Goal: Information Seeking & Learning: Learn about a topic

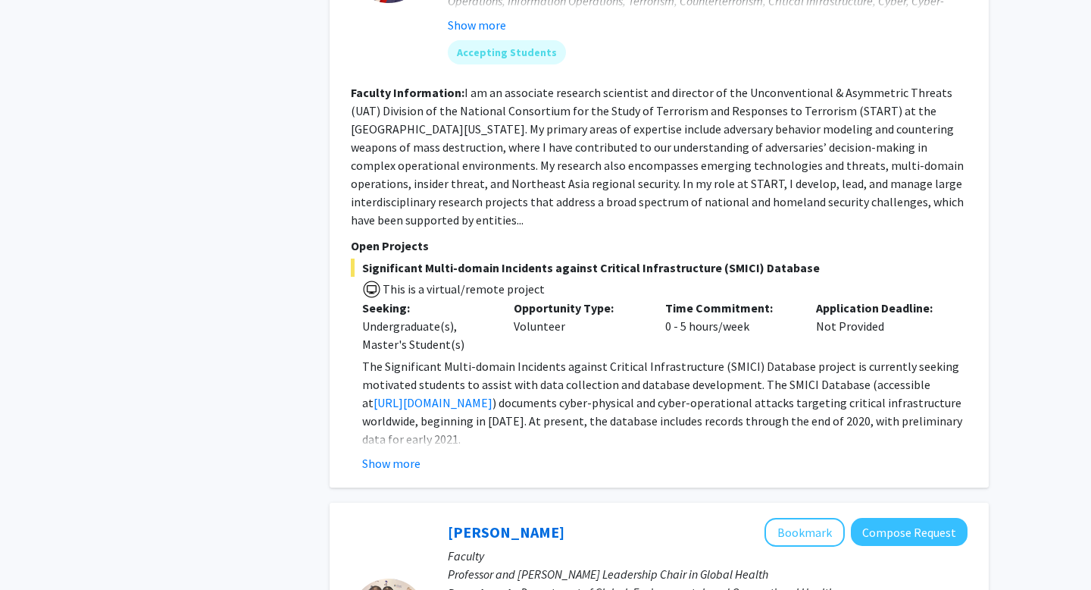
scroll to position [1451, 0]
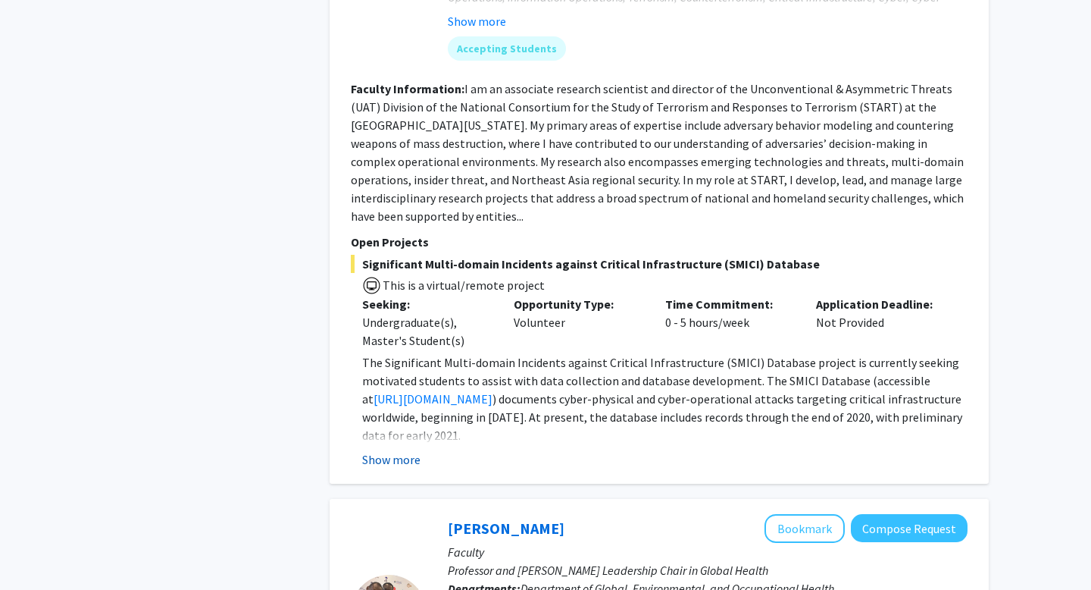
click at [389, 462] on button "Show more" at bounding box center [391, 459] width 58 height 18
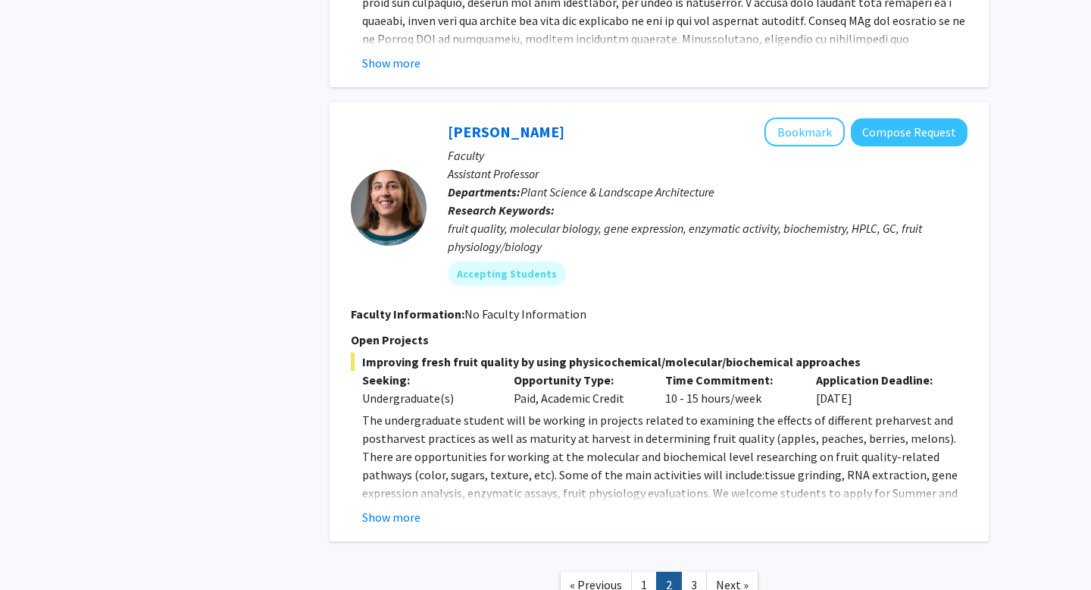
scroll to position [5436, 0]
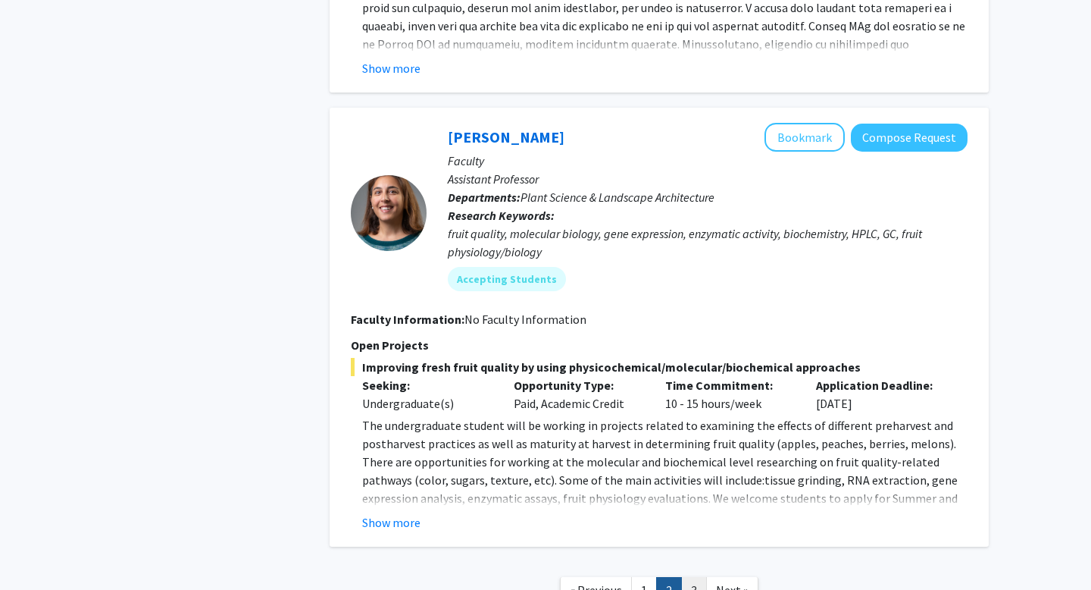
click at [696, 577] on link "3" at bounding box center [694, 590] width 26 height 27
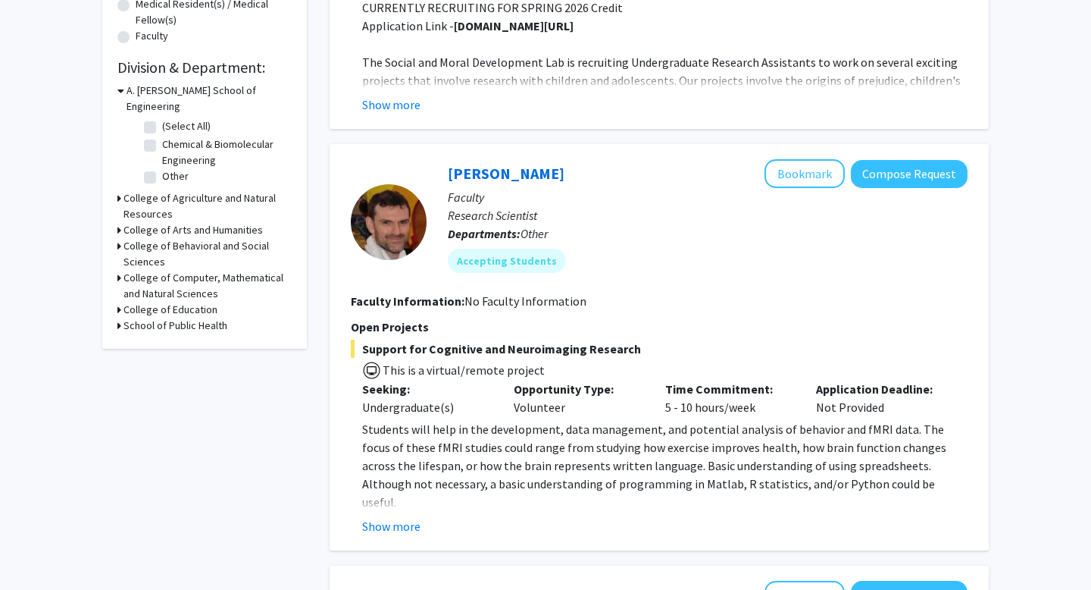
scroll to position [425, 0]
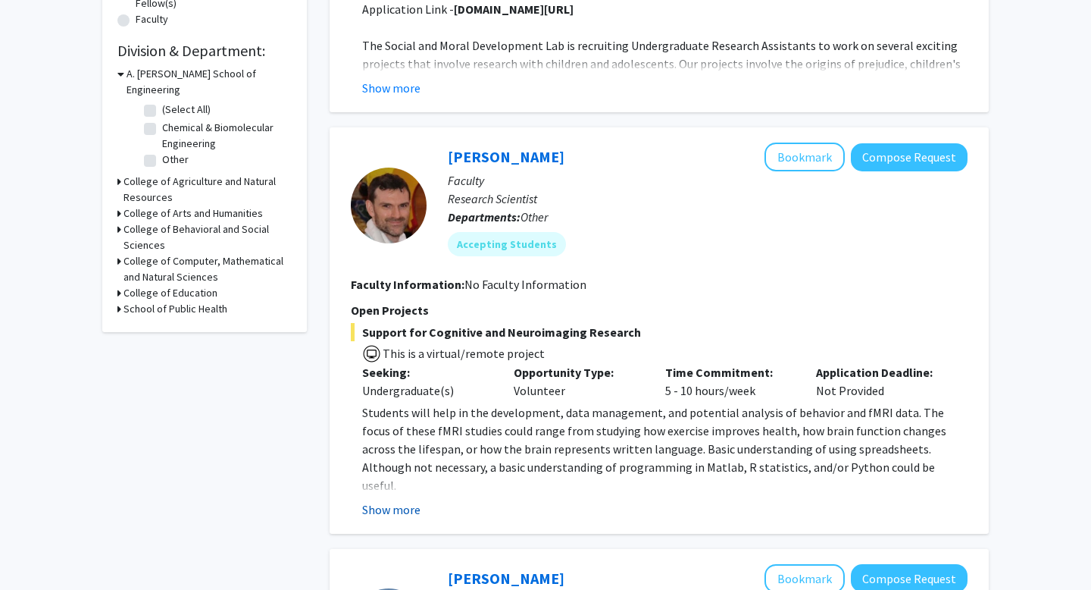
click at [411, 506] on button "Show more" at bounding box center [391, 509] width 58 height 18
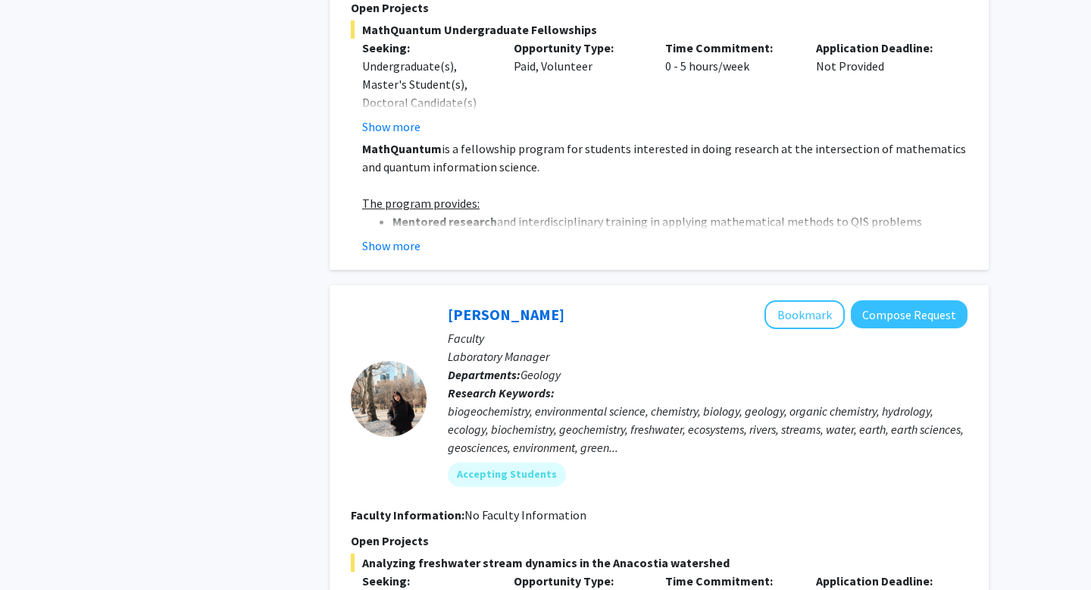
scroll to position [1187, 0]
click at [446, 552] on span "Analyzing freshwater stream dynamics in the Anacostia watershed" at bounding box center [659, 561] width 617 height 18
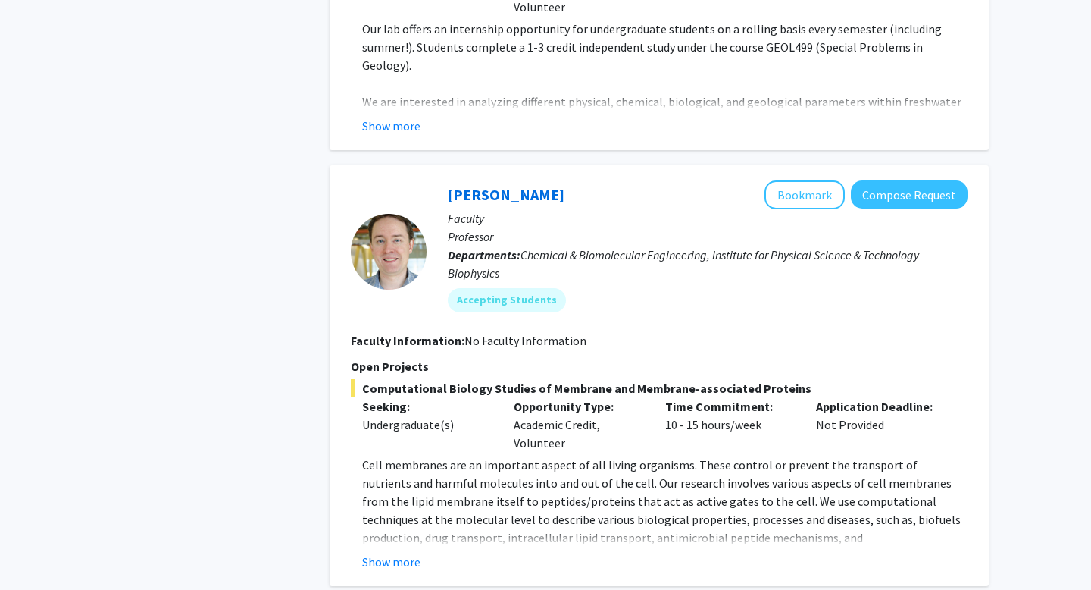
scroll to position [2401, 0]
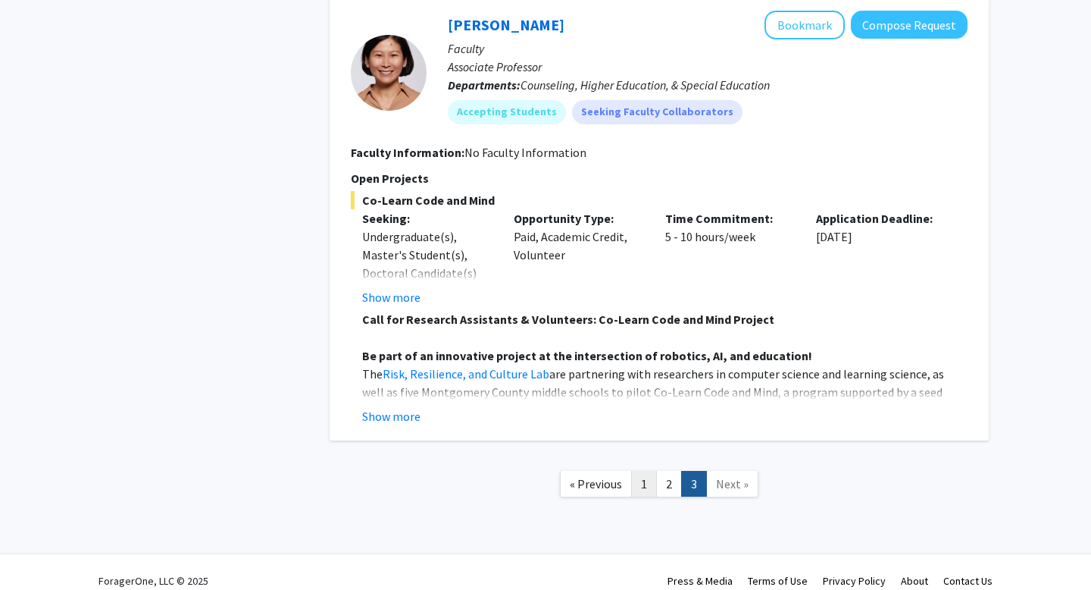
click at [640, 471] on link "1" at bounding box center [644, 484] width 26 height 27
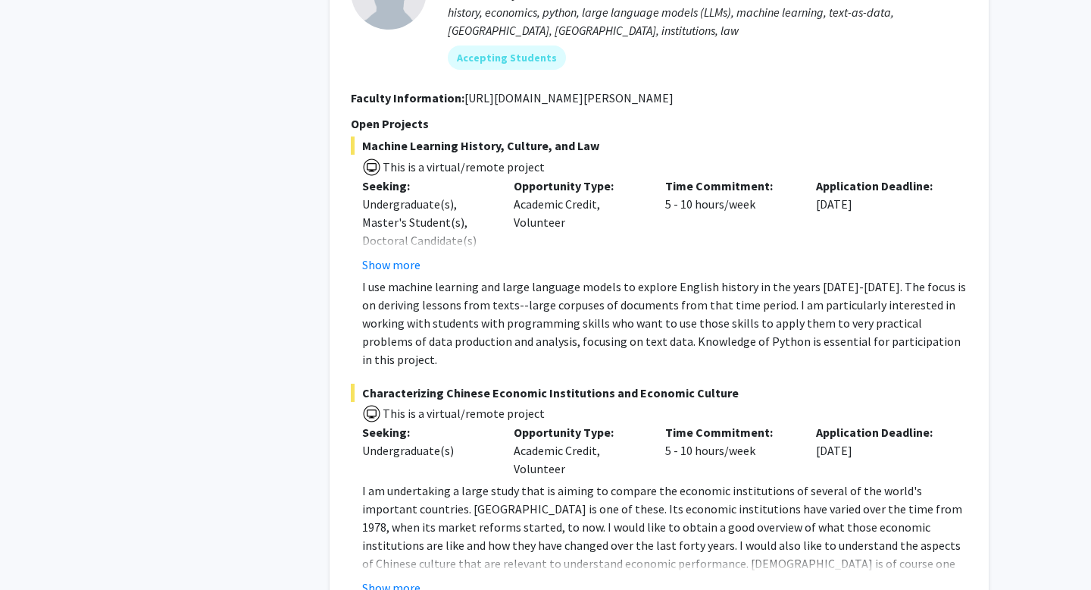
scroll to position [3983, 0]
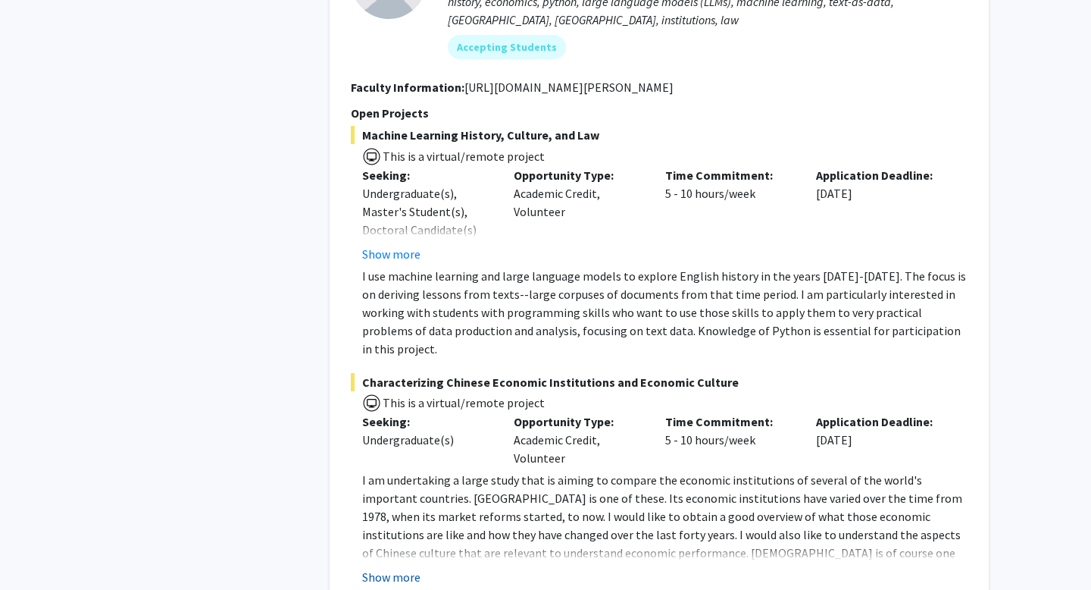
click at [399, 568] on button "Show more" at bounding box center [391, 577] width 58 height 18
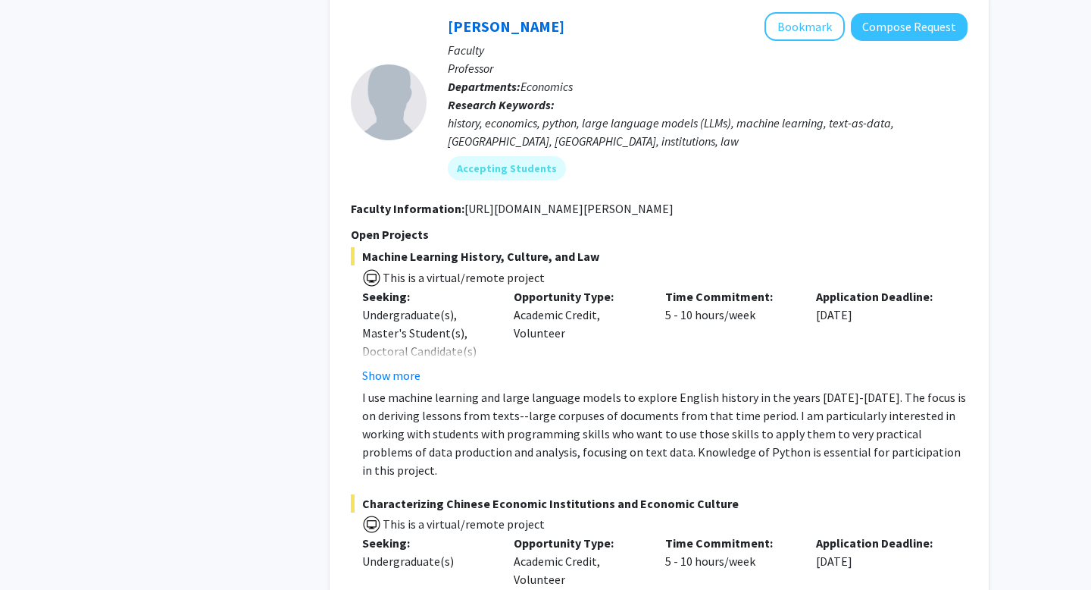
scroll to position [3820, 0]
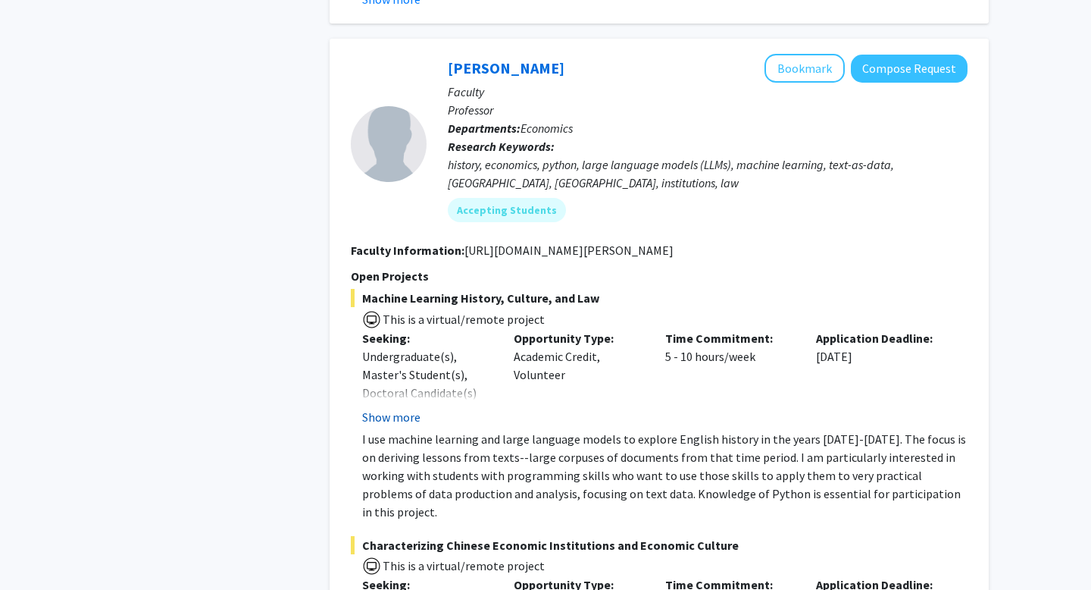
click at [377, 408] on button "Show more" at bounding box center [391, 417] width 58 height 18
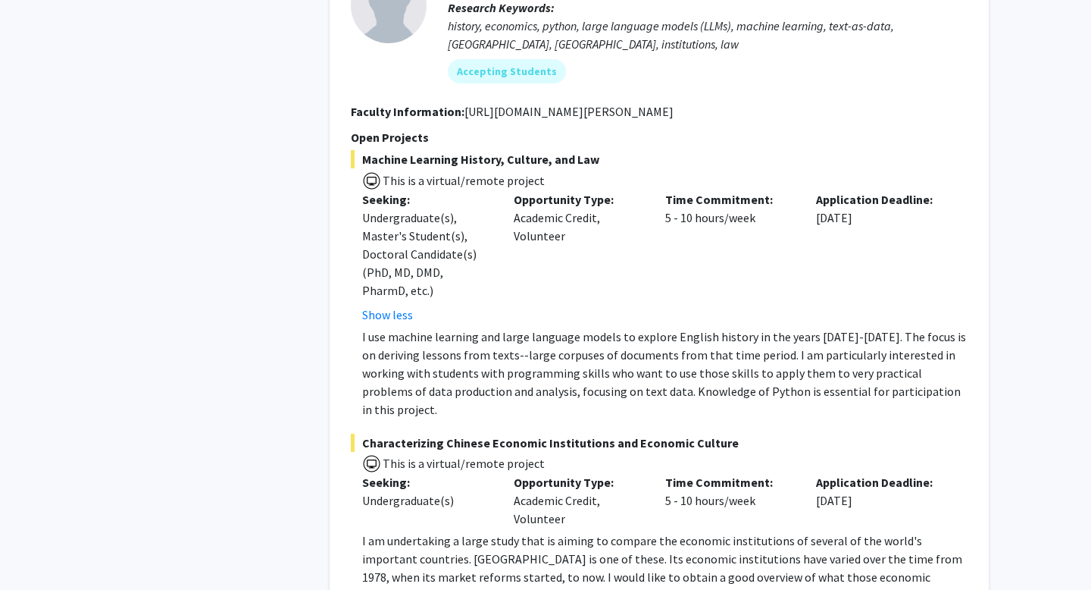
scroll to position [3770, 0]
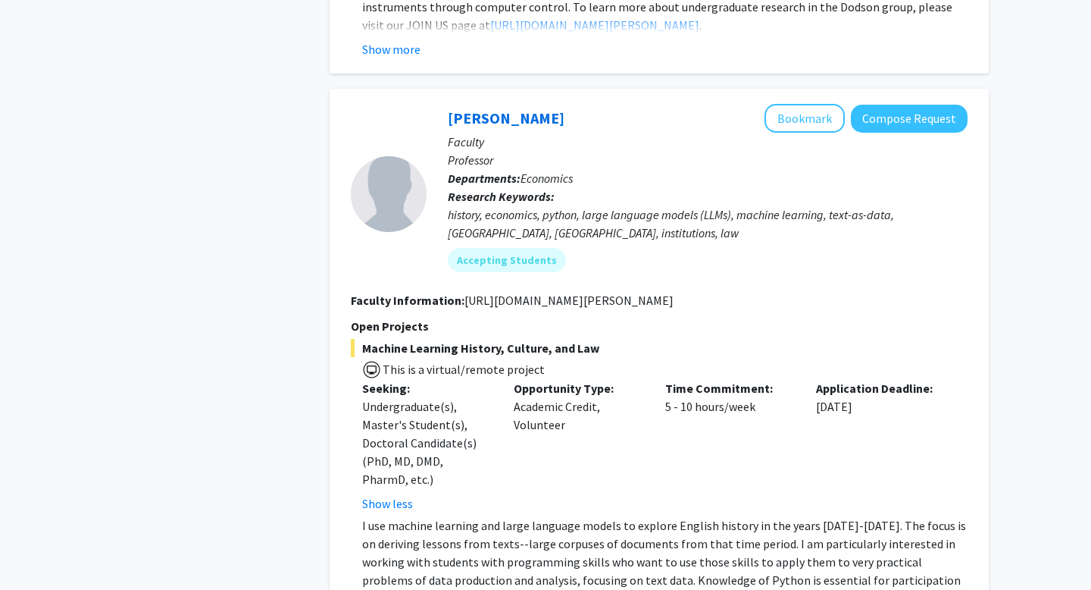
drag, startPoint x: 690, startPoint y: 274, endPoint x: 463, endPoint y: 265, distance: 227.5
click at [463, 265] on fg-search-faculty "[PERSON_NAME] Bookmark Compose Request Faculty Professor Departments: Economics…" at bounding box center [659, 560] width 617 height 913
copy fg-read-more "[URL][DOMAIN_NAME][PERSON_NAME]"
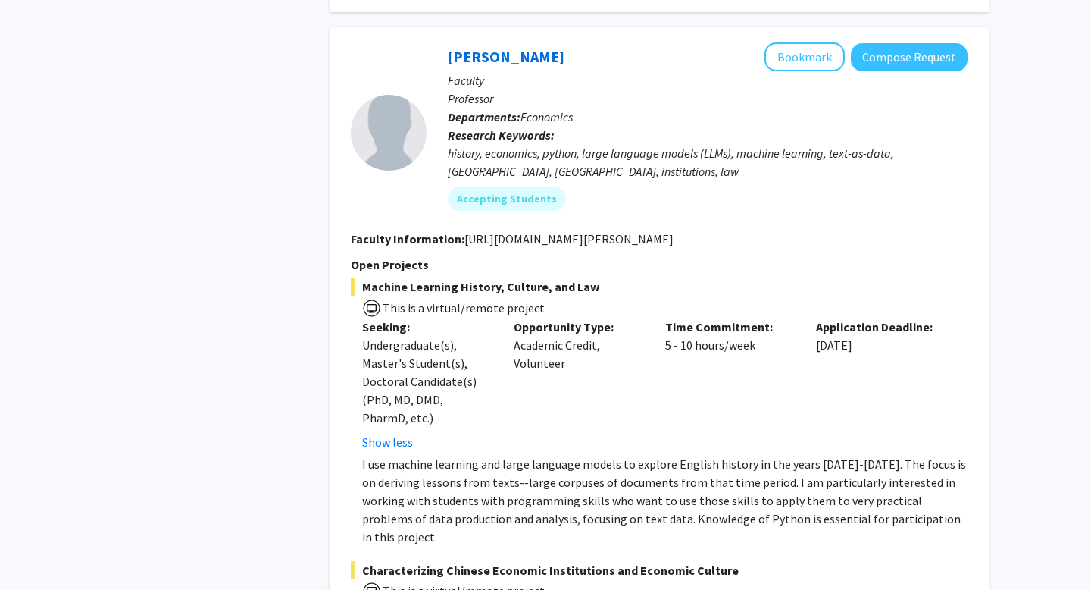
scroll to position [3797, 0]
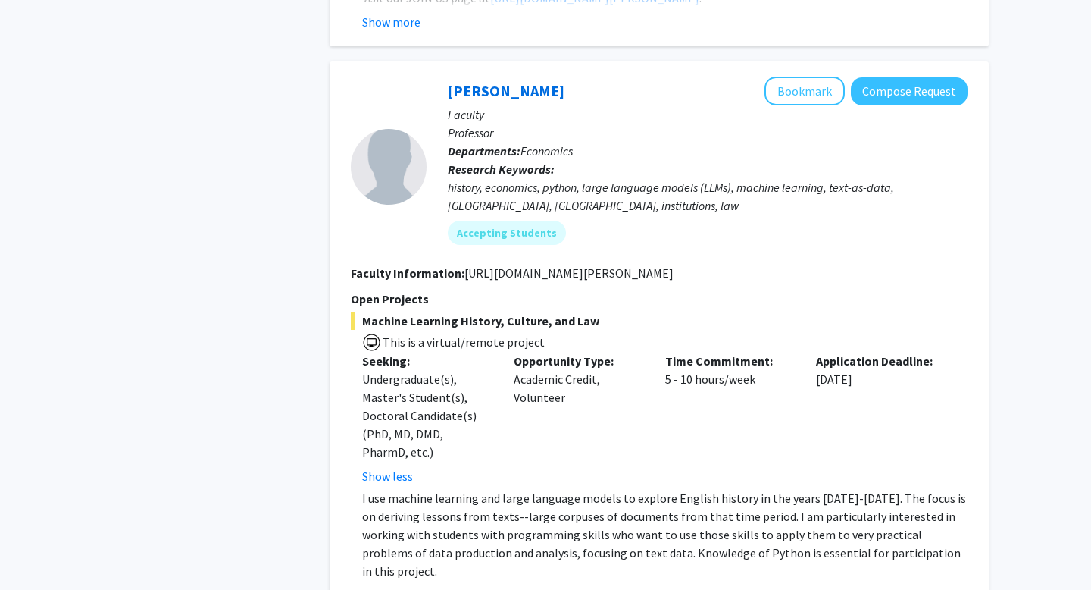
click at [425, 334] on span "This is a virtual/remote project" at bounding box center [463, 341] width 164 height 15
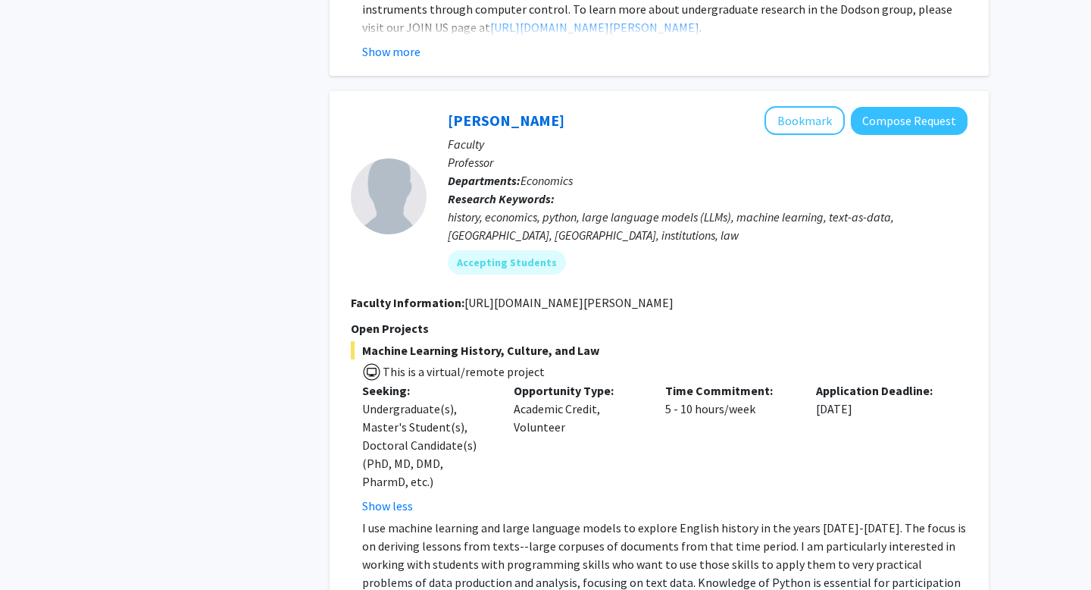
scroll to position [3764, 0]
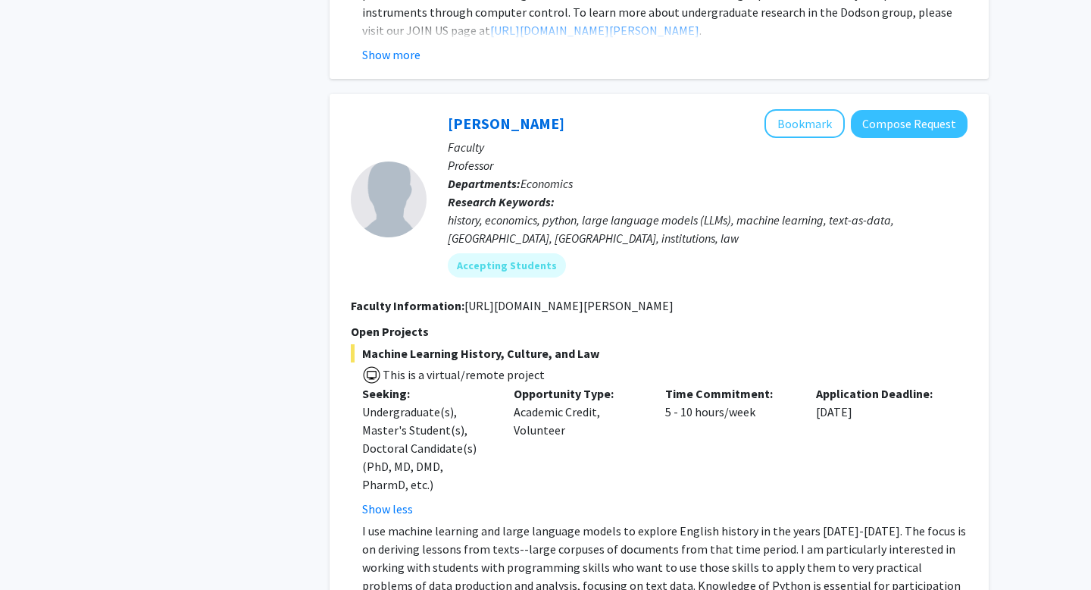
click at [402, 182] on div at bounding box center [389, 199] width 76 height 76
click at [478, 114] on link "[PERSON_NAME]" at bounding box center [506, 123] width 117 height 19
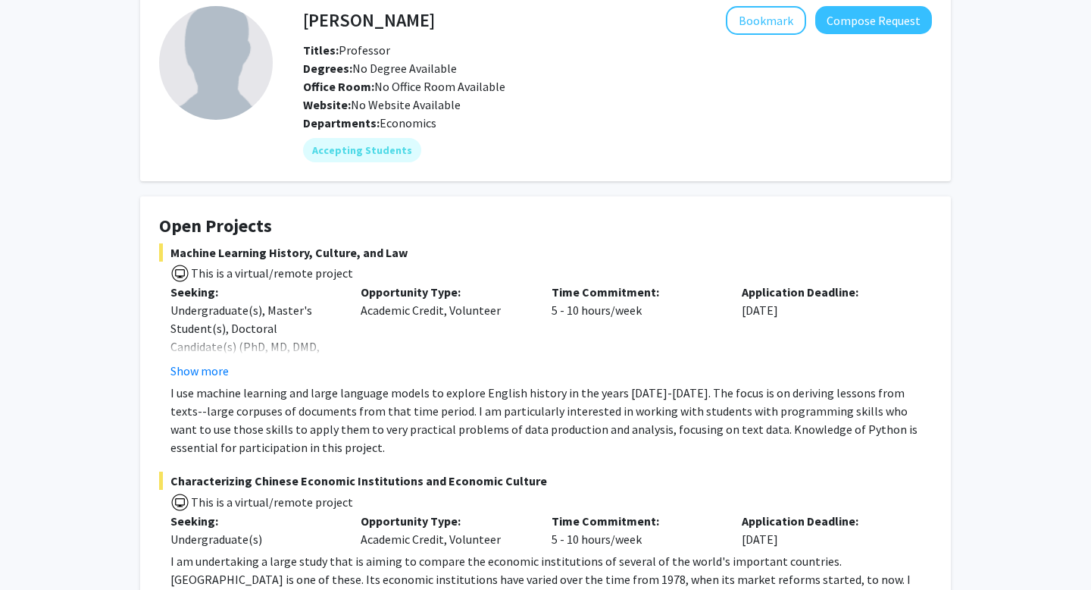
scroll to position [83, 0]
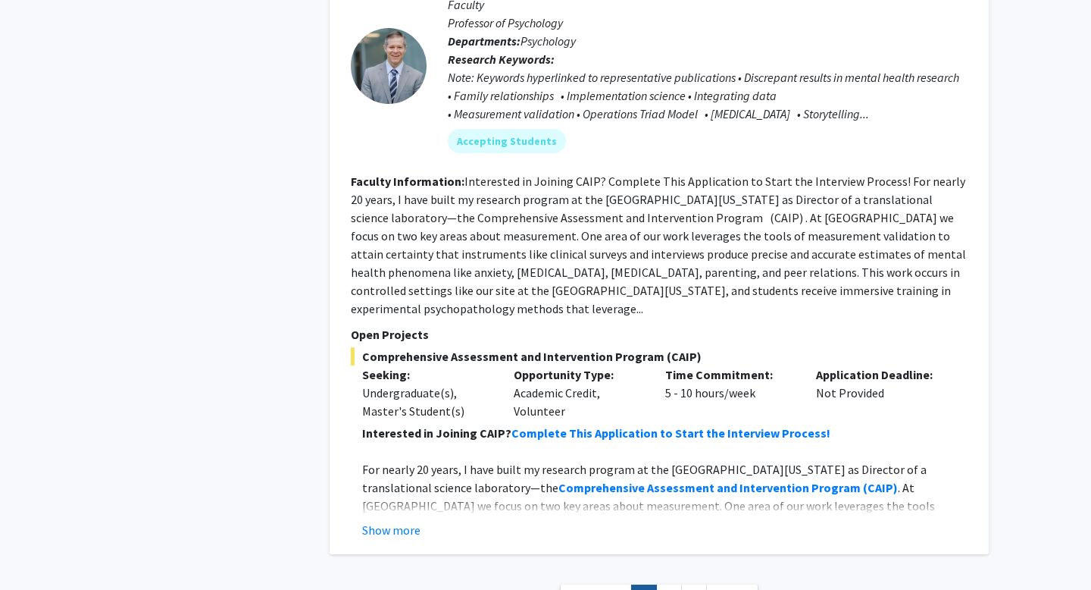
scroll to position [7060, 0]
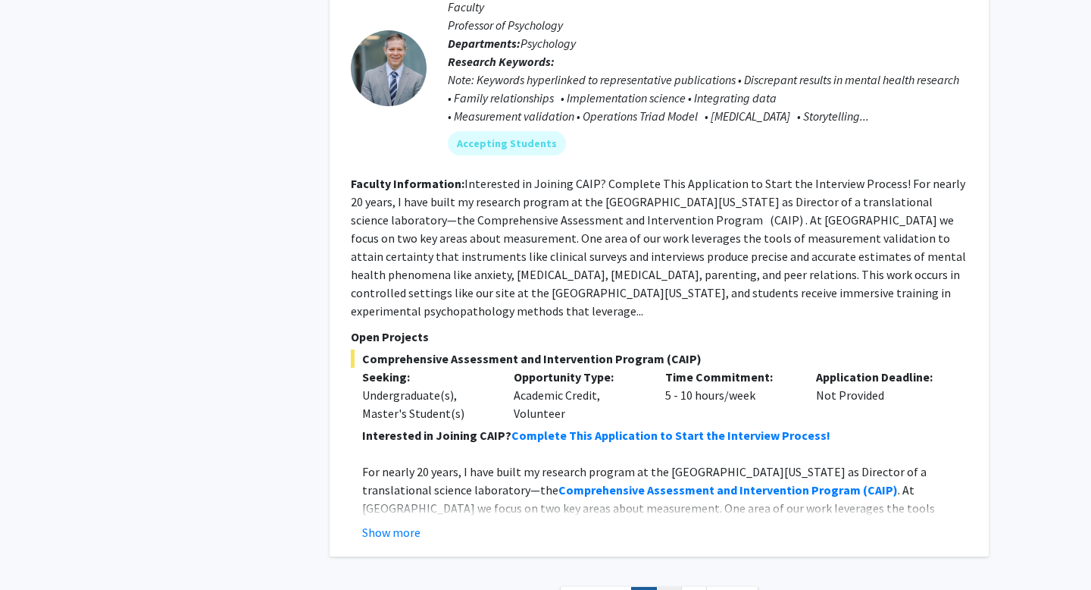
click at [659, 587] on link "2" at bounding box center [669, 600] width 26 height 27
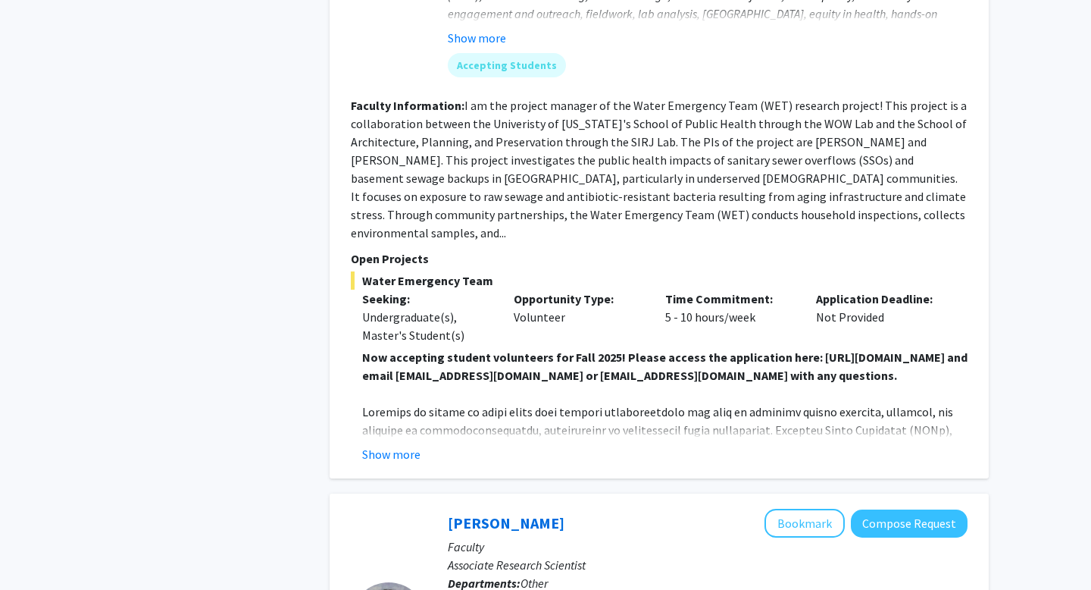
scroll to position [820, 0]
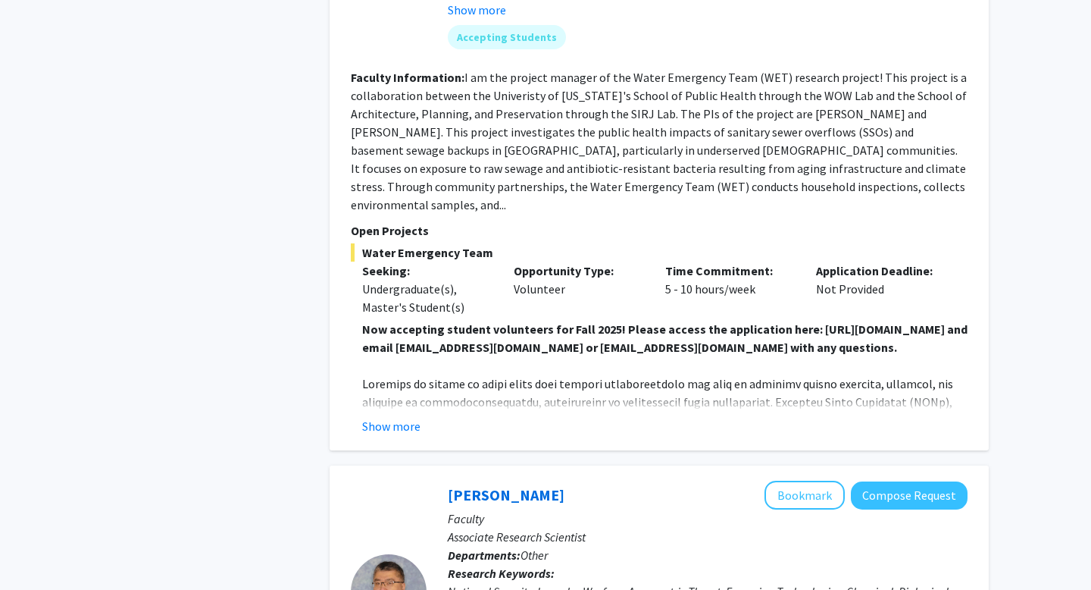
click at [436, 424] on div "Show more" at bounding box center [665, 426] width 606 height 18
click at [408, 426] on button "Show more" at bounding box center [391, 426] width 58 height 18
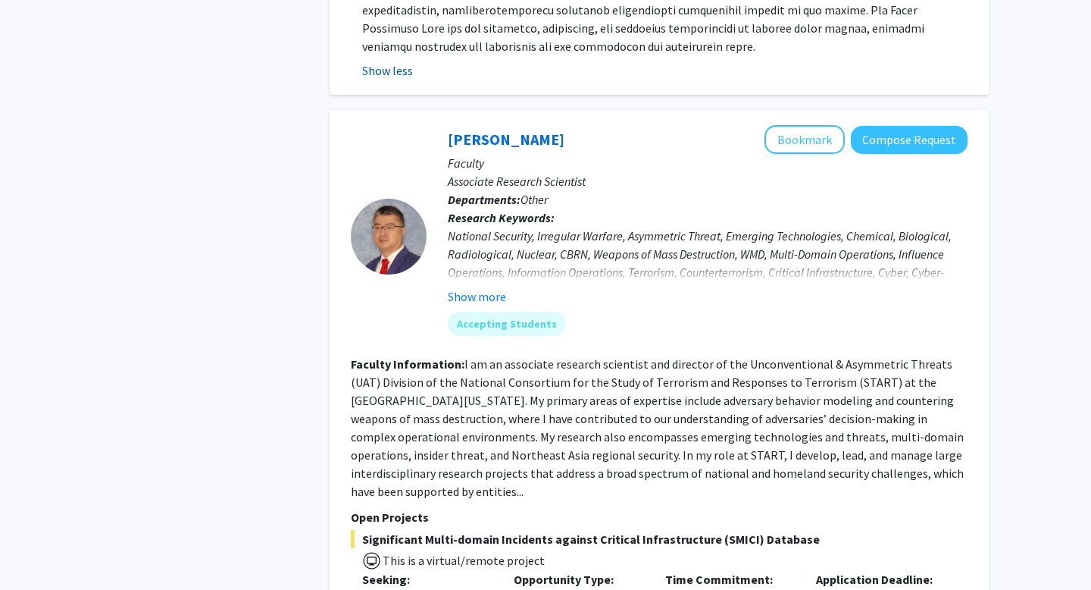
scroll to position [1488, 0]
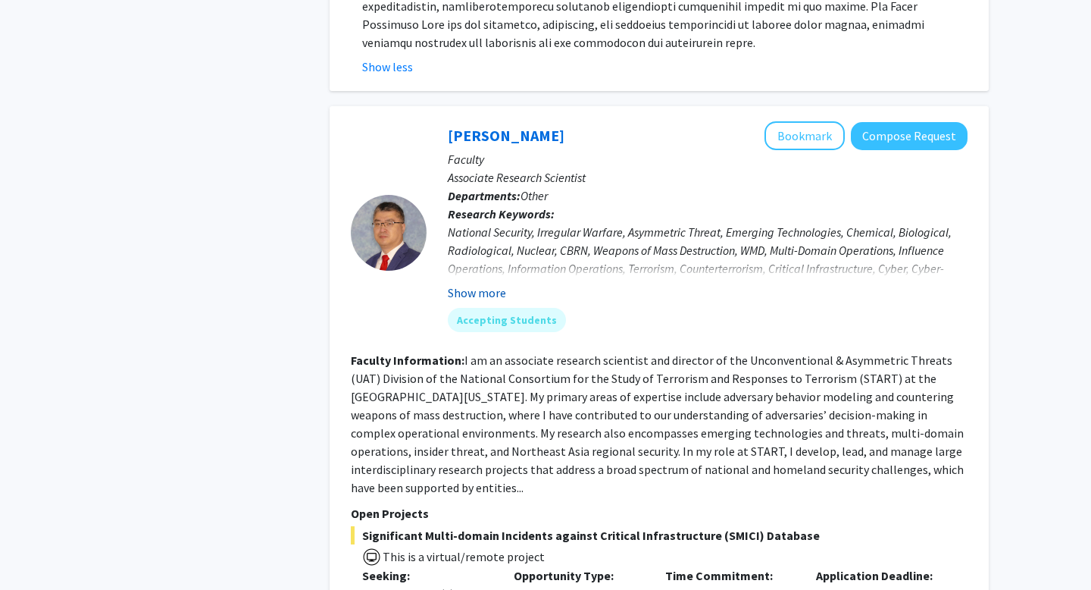
click at [474, 299] on button "Show more" at bounding box center [477, 292] width 58 height 18
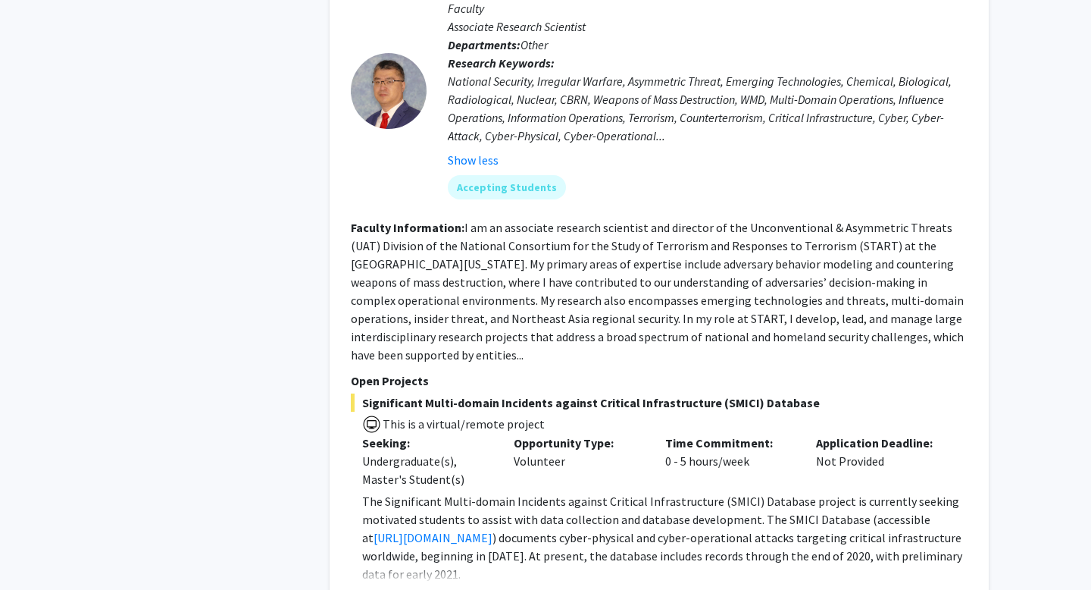
scroll to position [1700, 0]
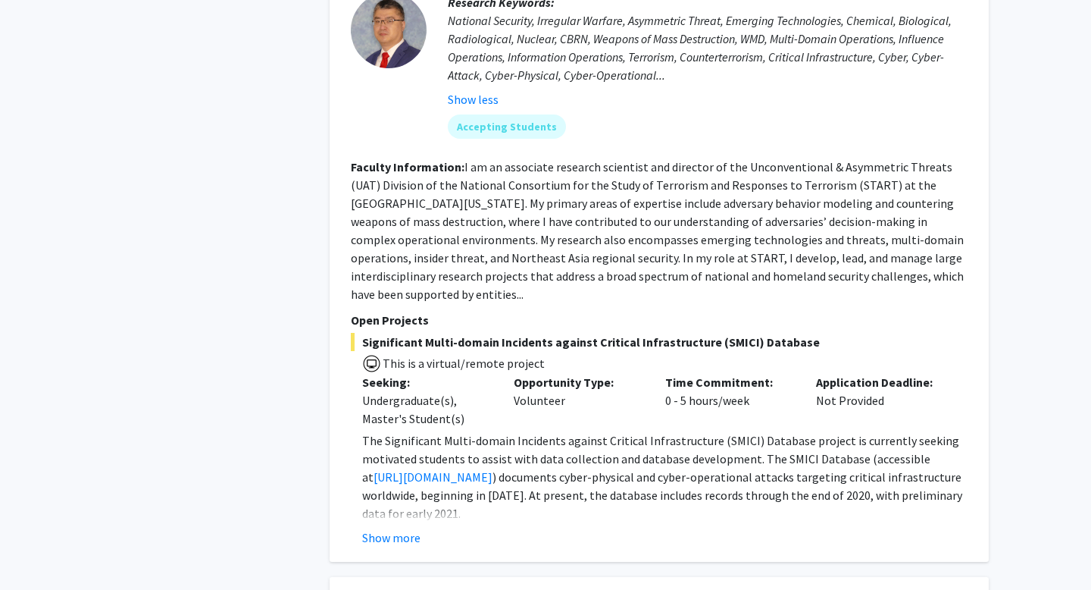
click at [401, 526] on fg-read-more "The Significant Multi-domain Incidents against Critical Infrastructure (SMICI) …" at bounding box center [659, 488] width 617 height 115
click at [390, 539] on button "Show more" at bounding box center [391, 537] width 58 height 18
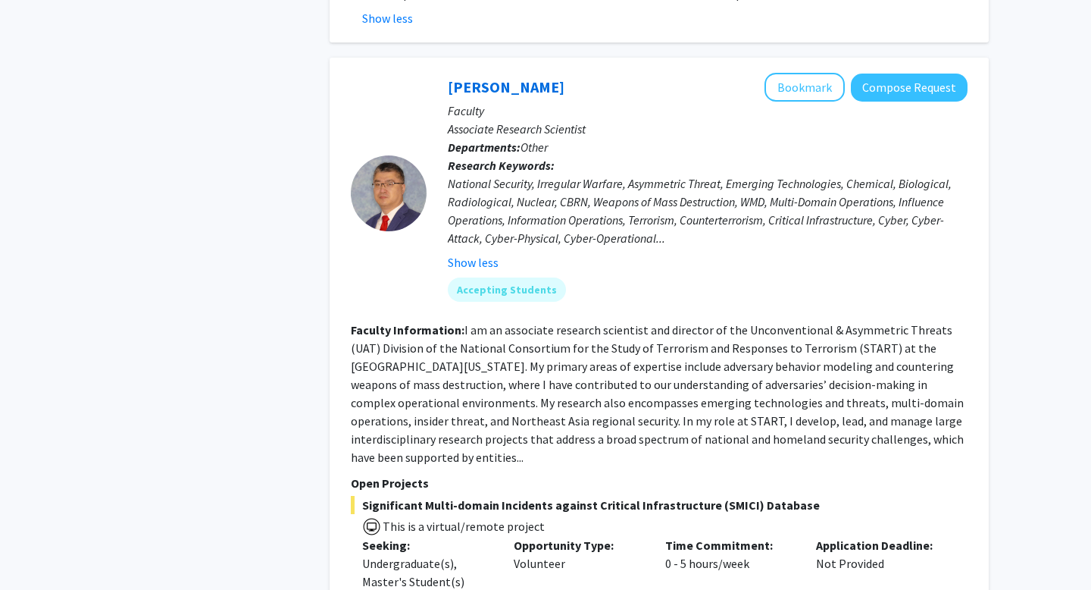
scroll to position [1527, 0]
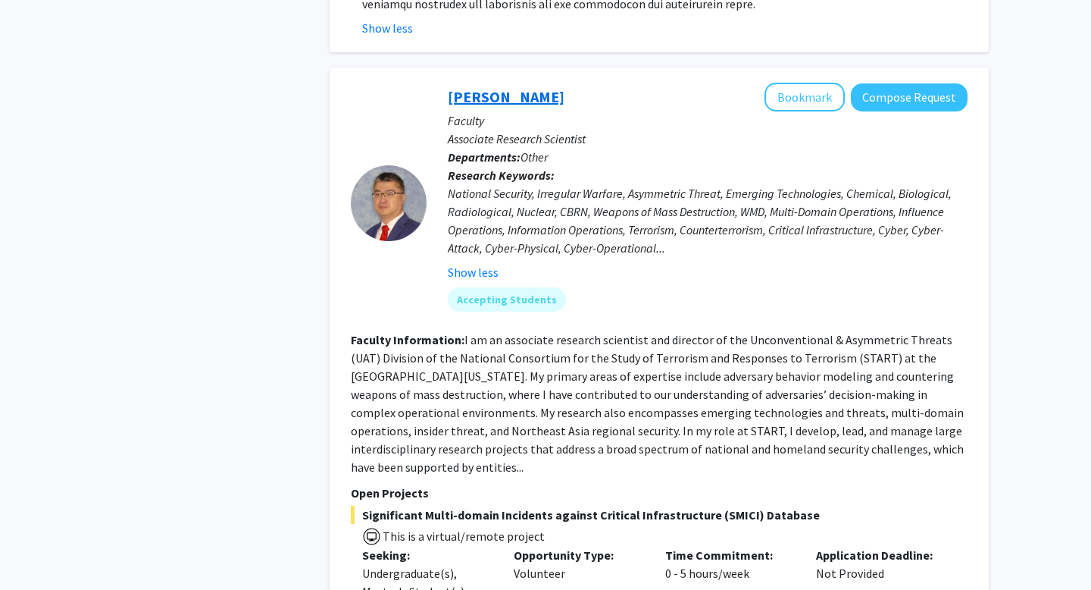
click at [468, 105] on link "[PERSON_NAME]" at bounding box center [506, 96] width 117 height 19
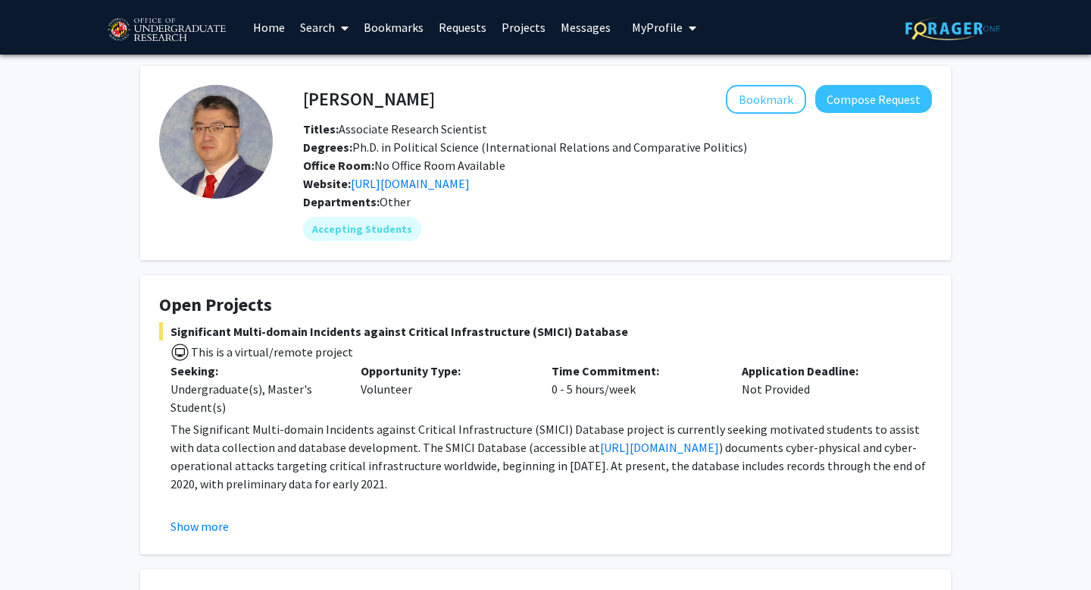
click at [353, 94] on h4 "[PERSON_NAME]" at bounding box center [369, 99] width 132 height 28
click at [470, 186] on link "[URL][DOMAIN_NAME]" at bounding box center [410, 183] width 119 height 15
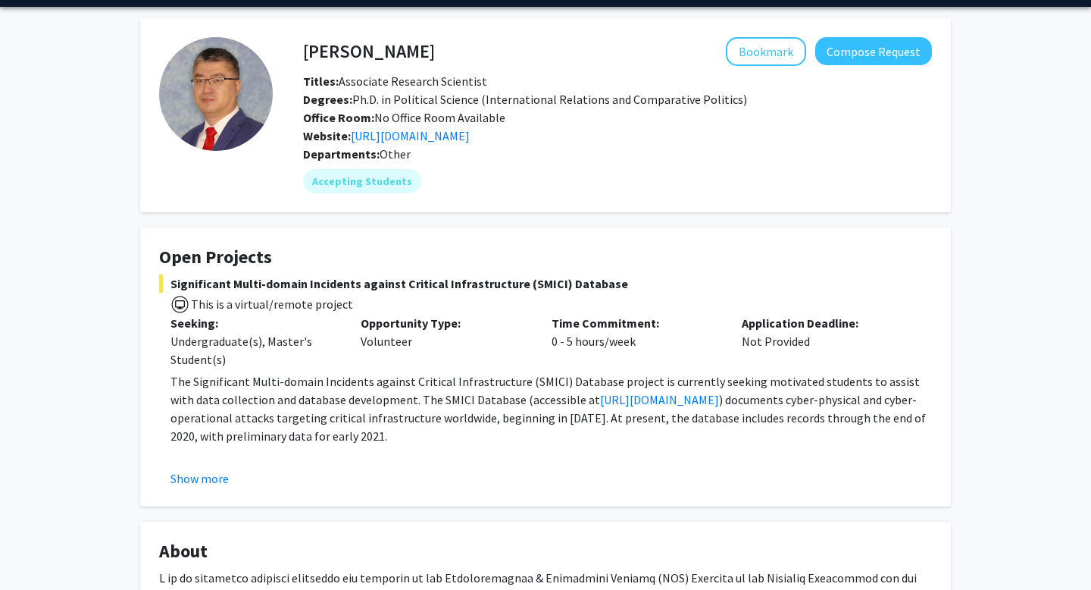
scroll to position [51, 0]
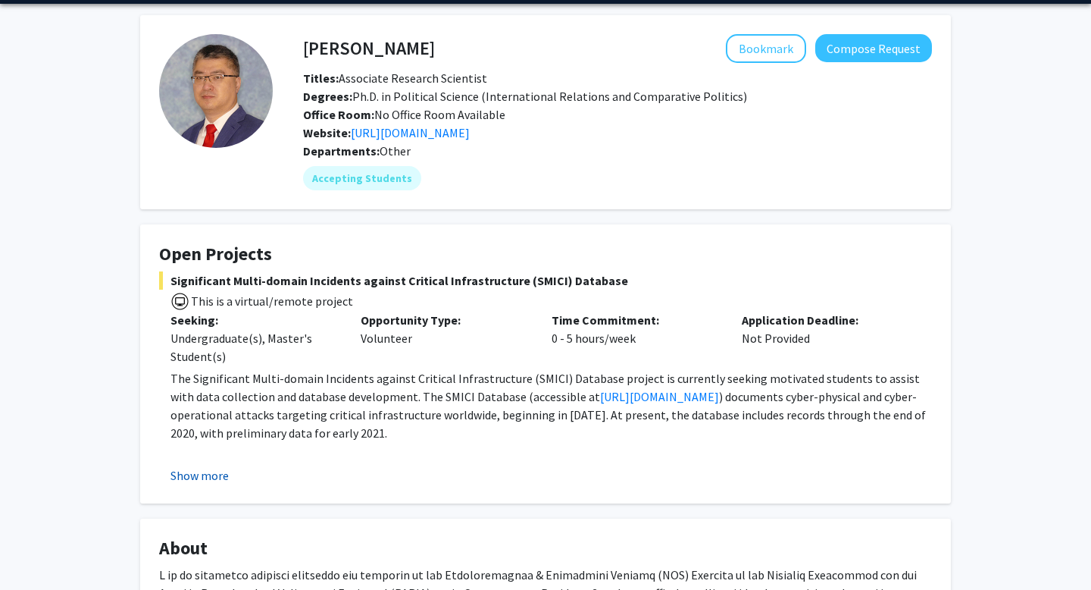
click at [192, 473] on button "Show more" at bounding box center [200, 475] width 58 height 18
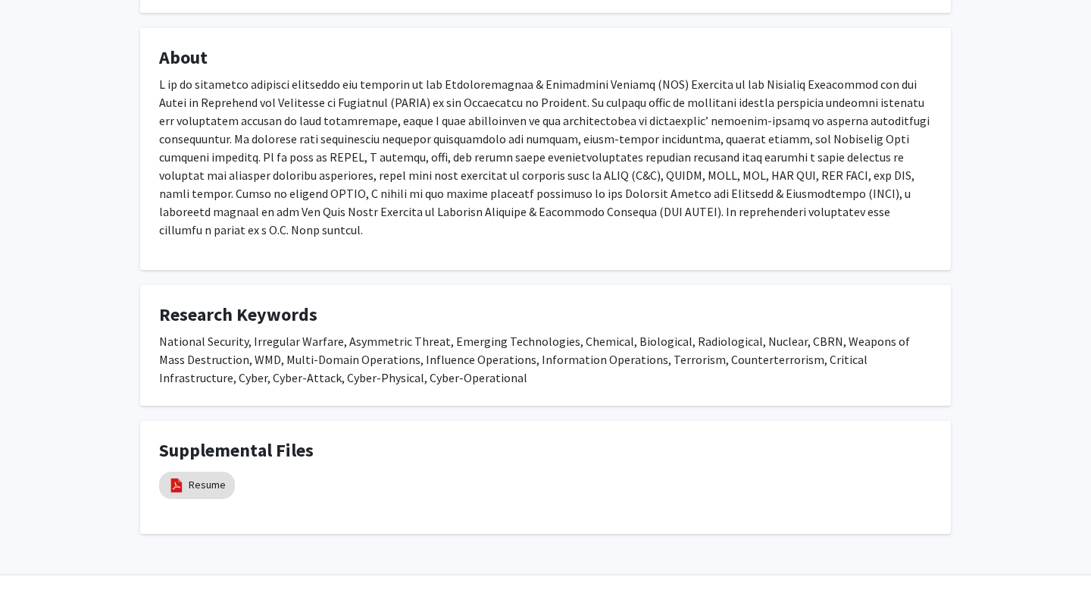
scroll to position [725, 0]
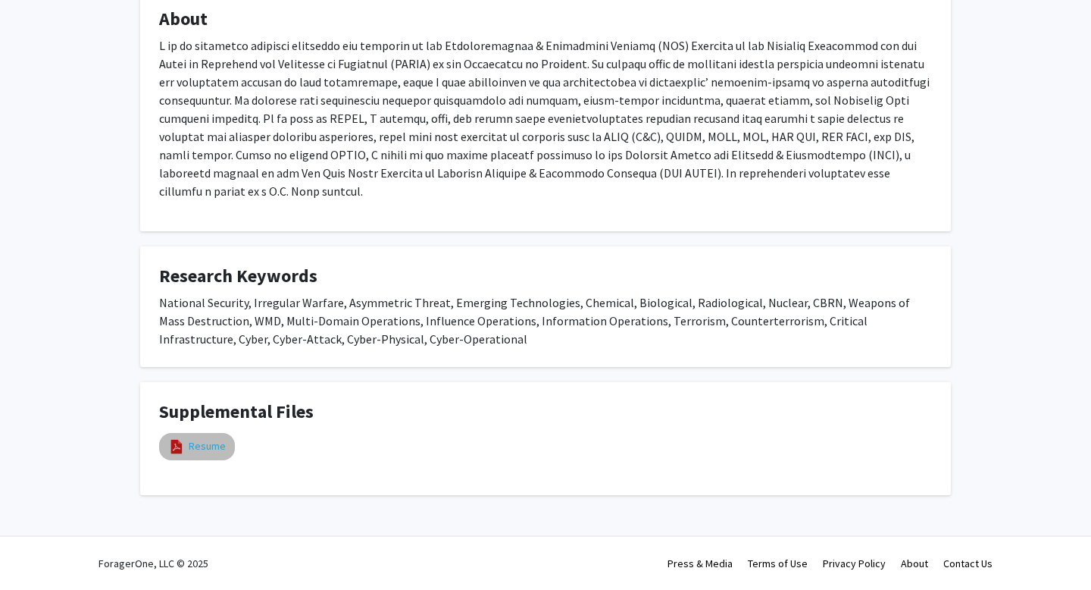
click at [195, 440] on link "Resume" at bounding box center [207, 446] width 37 height 16
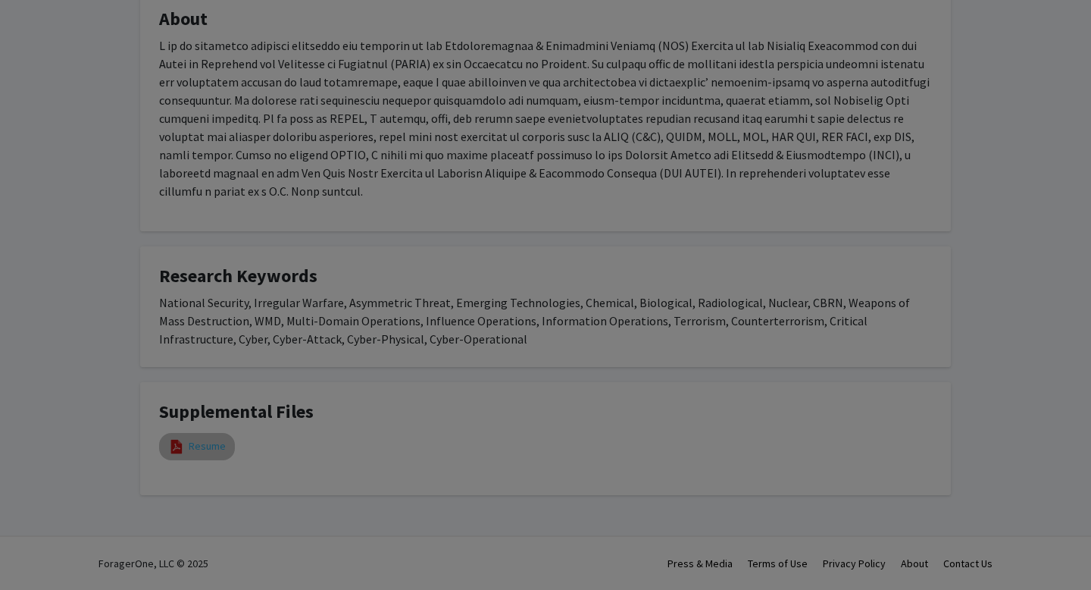
select select "custom"
type input "0"
select select "custom"
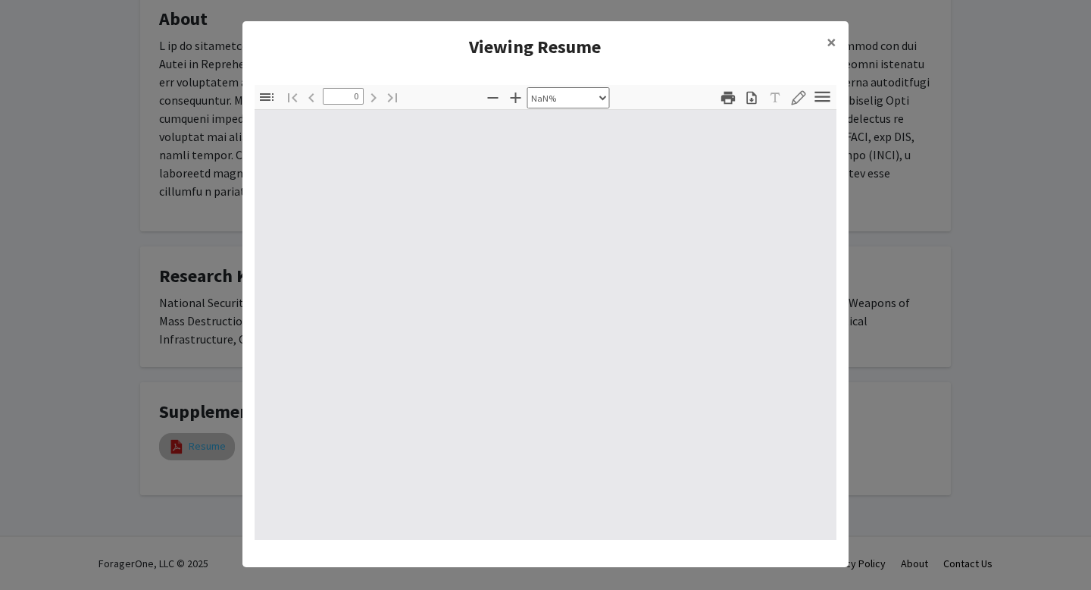
type input "1"
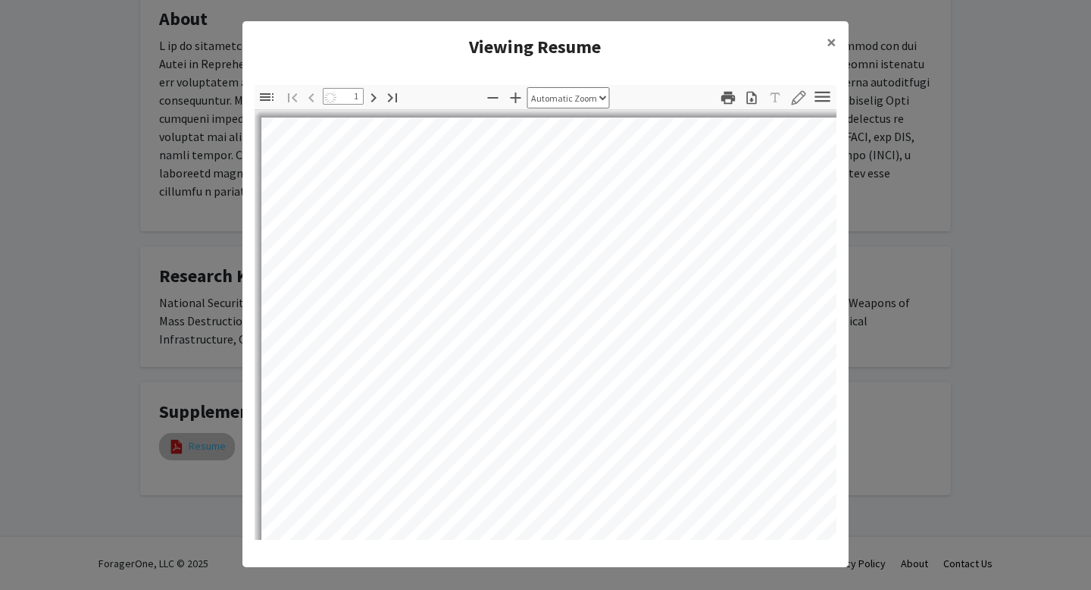
select select "auto"
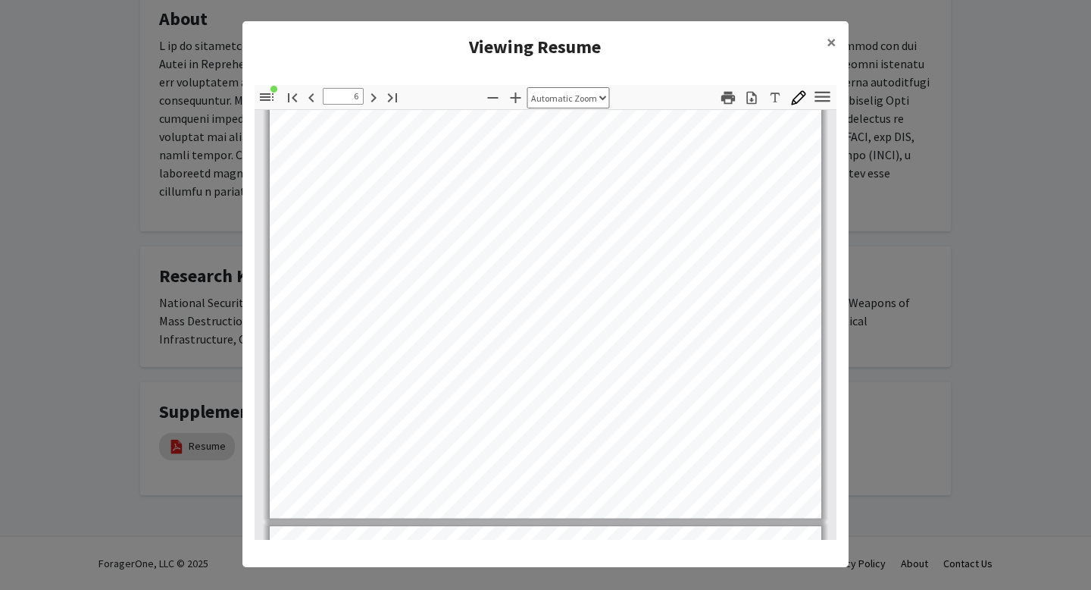
type input "7"
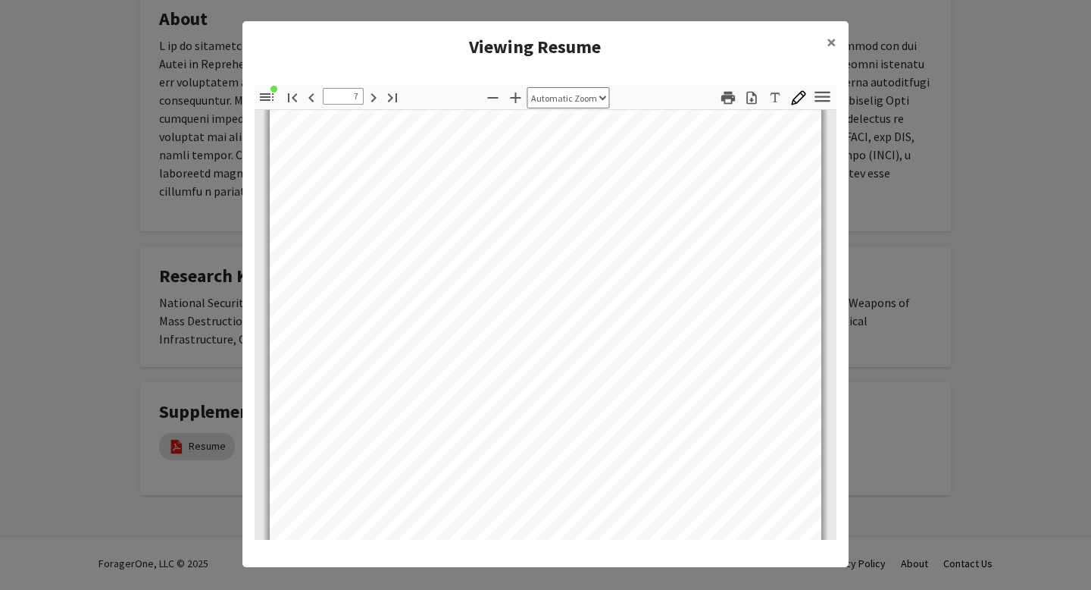
scroll to position [5076, 0]
click at [832, 32] on span "×" at bounding box center [832, 41] width 10 height 23
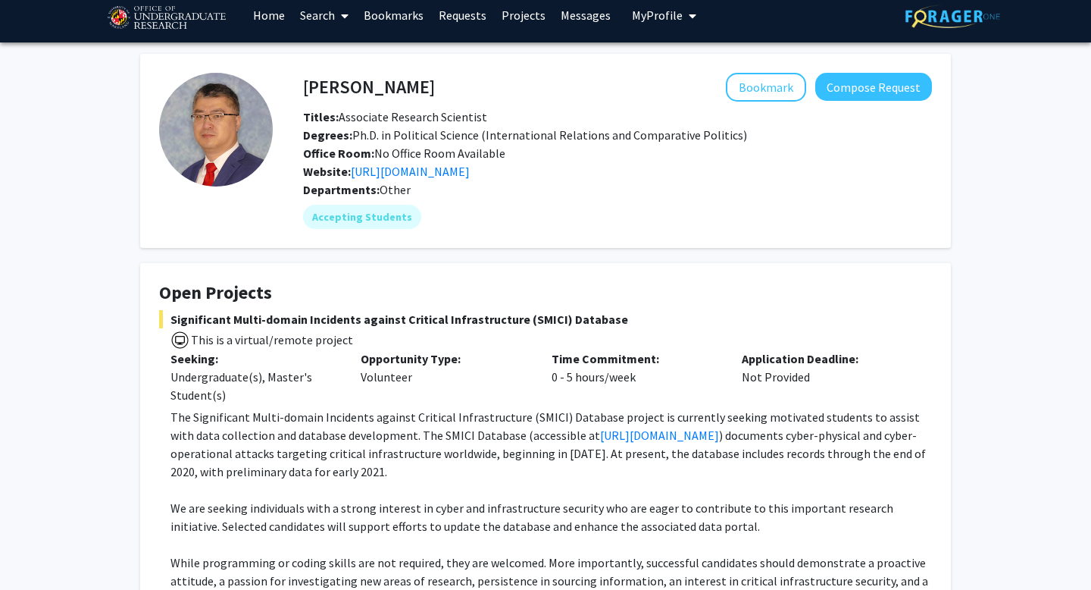
scroll to position [0, 0]
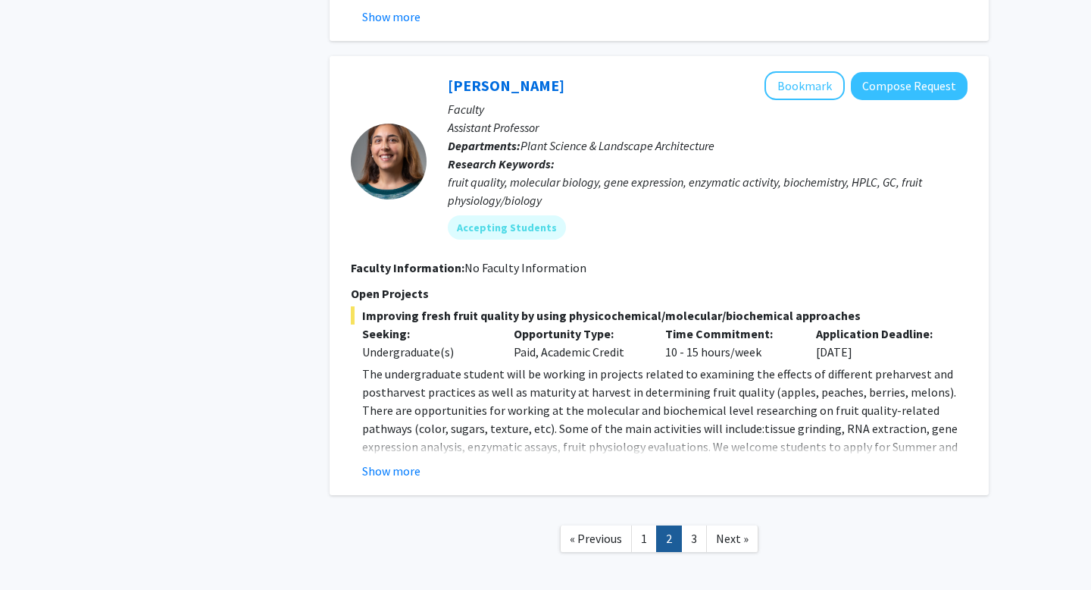
scroll to position [5282, 0]
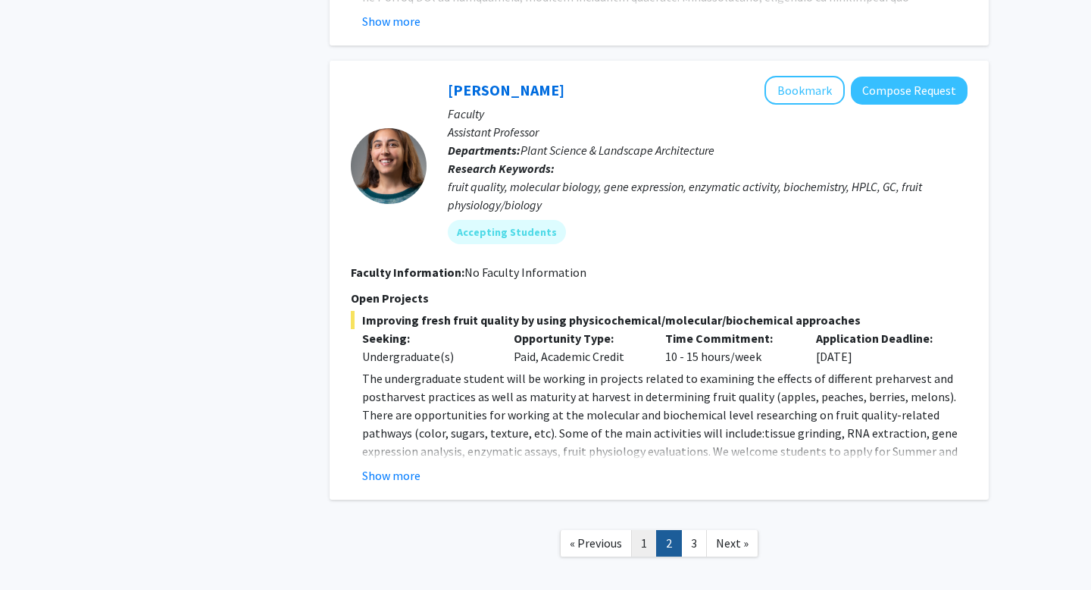
click at [652, 530] on link "1" at bounding box center [644, 543] width 26 height 27
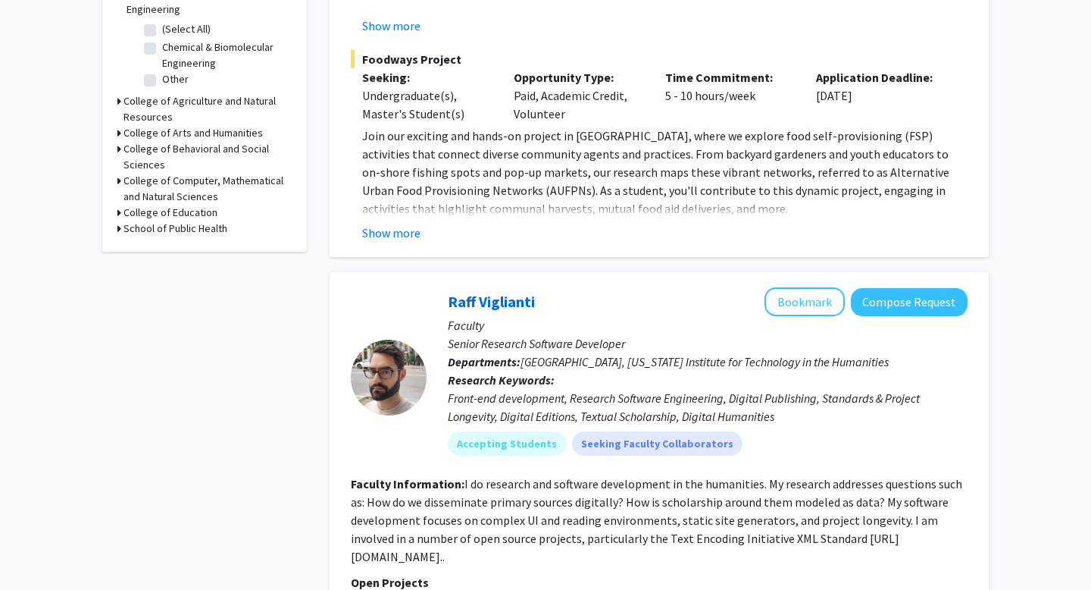
scroll to position [589, 0]
